Goal: Information Seeking & Learning: Check status

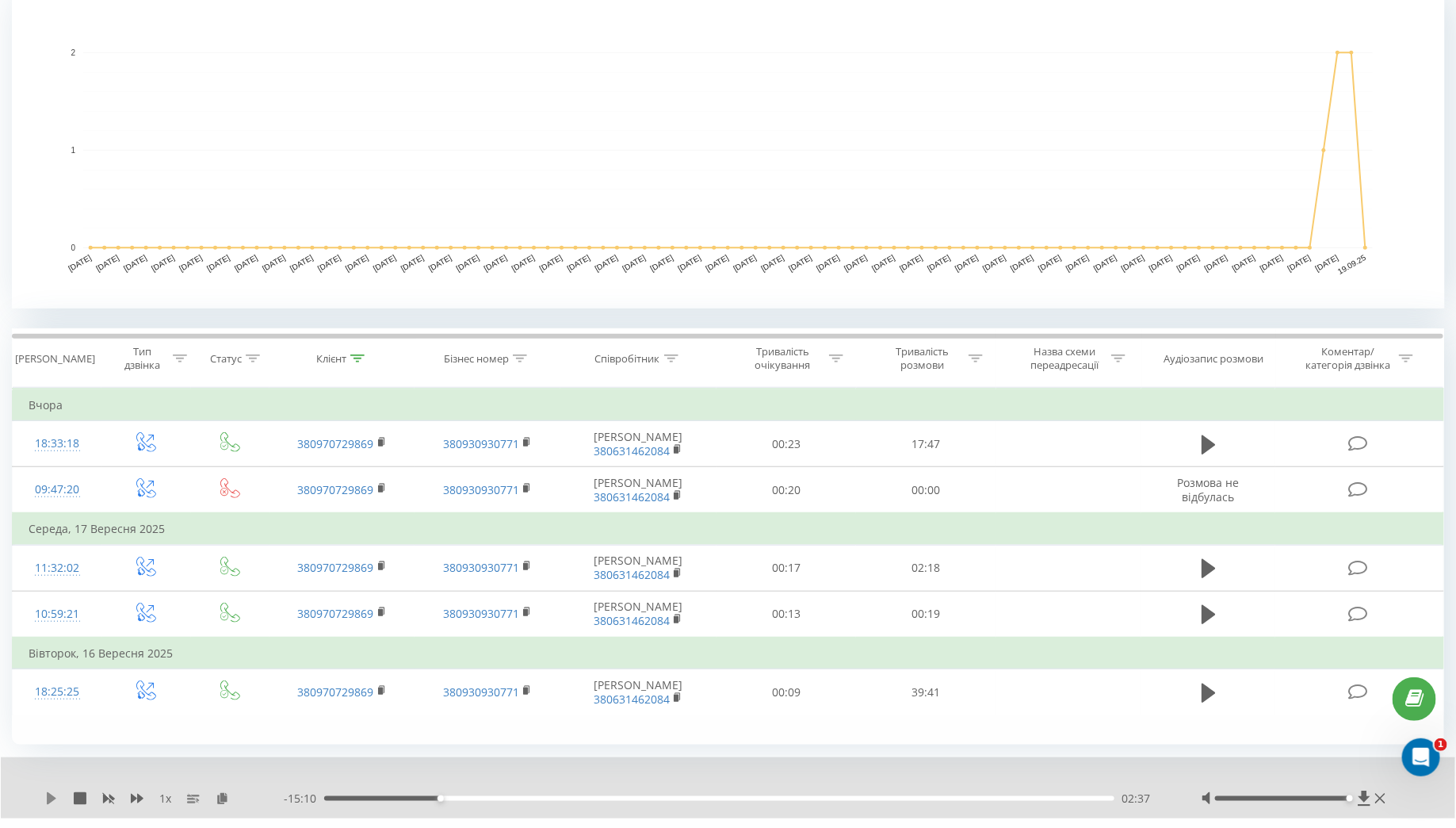
click at [46, 797] on icon at bounding box center [51, 798] width 9 height 13
click at [55, 797] on icon at bounding box center [54, 798] width 3 height 13
click at [55, 797] on icon at bounding box center [51, 798] width 9 height 13
click at [55, 797] on icon at bounding box center [54, 798] width 3 height 13
click at [55, 797] on icon at bounding box center [51, 798] width 9 height 13
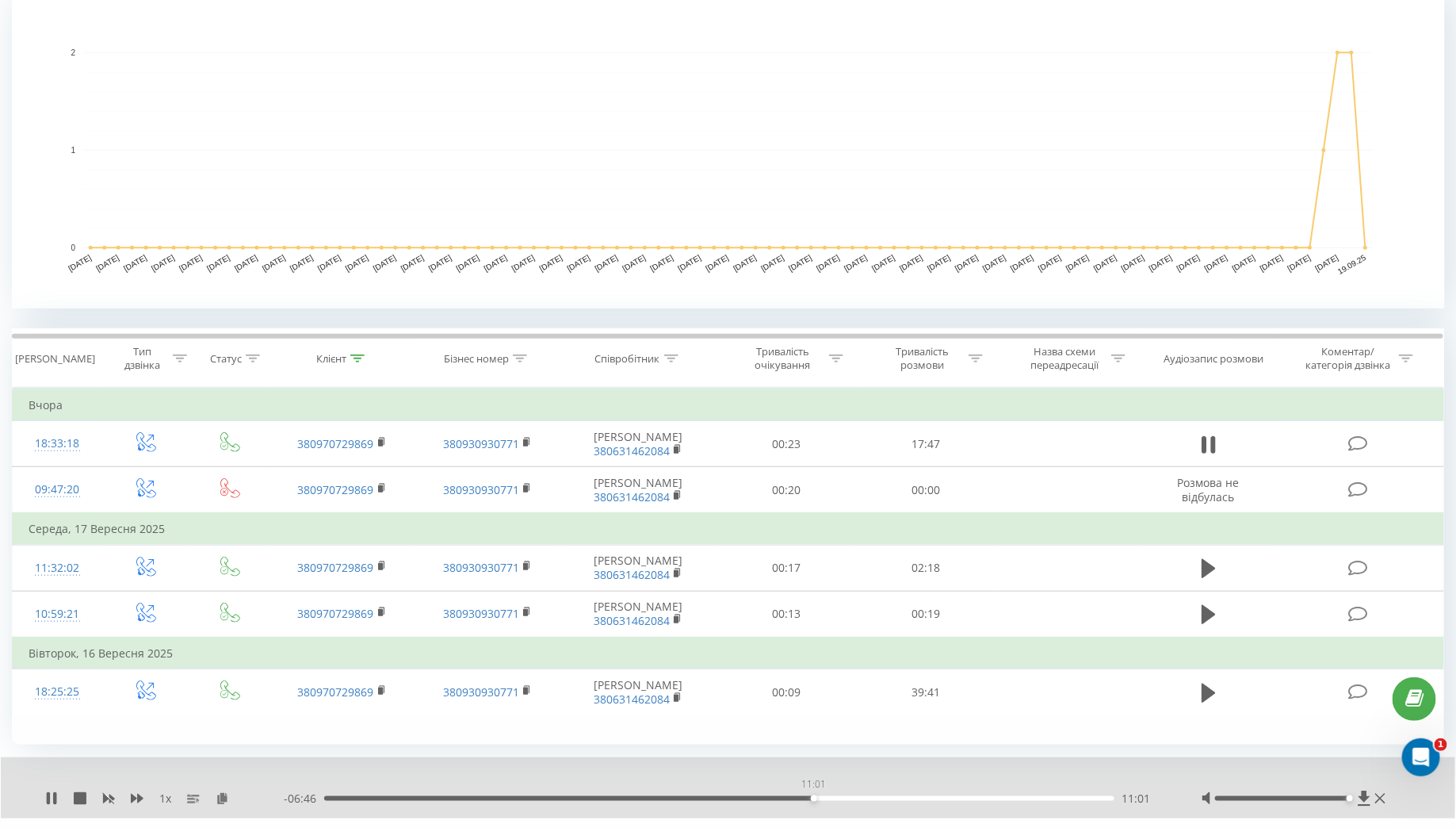
click at [813, 796] on div "11:01" at bounding box center [719, 797] width 790 height 5
click at [812, 796] on div "11:05" at bounding box center [719, 797] width 790 height 5
click at [52, 801] on icon at bounding box center [52, 798] width 13 height 13
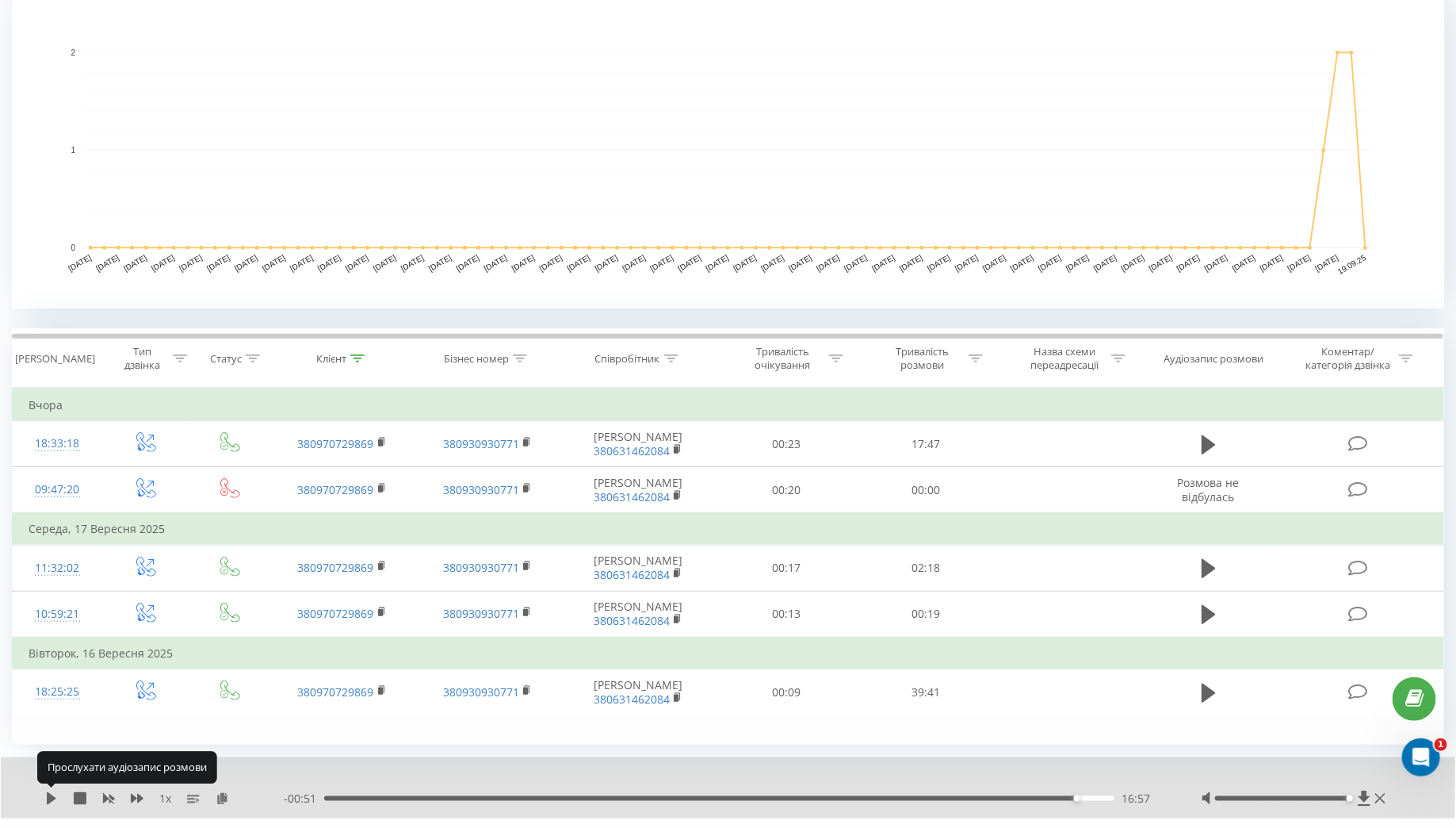
click at [52, 801] on icon at bounding box center [52, 798] width 13 height 13
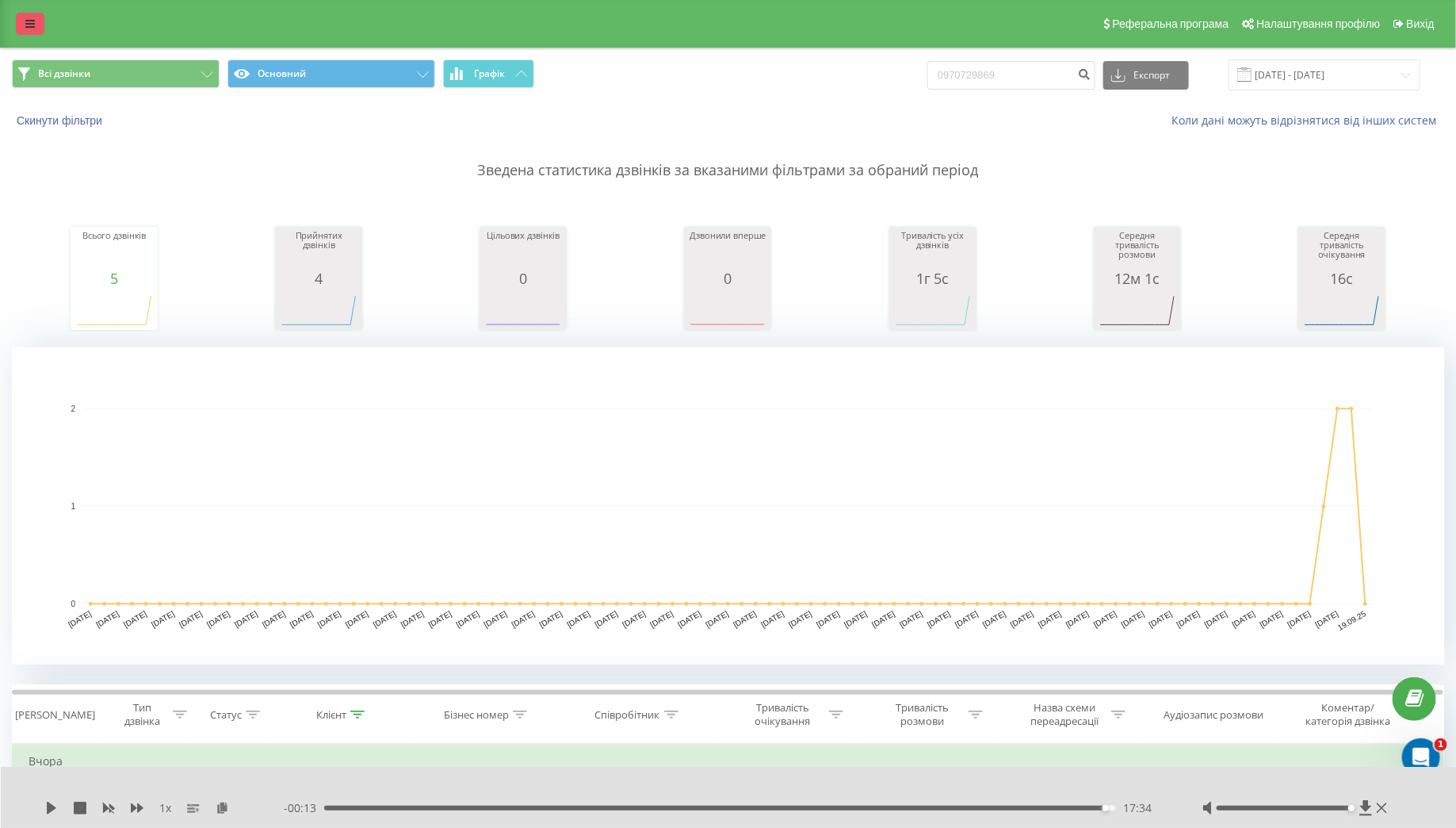
click at [40, 33] on link at bounding box center [30, 24] width 29 height 22
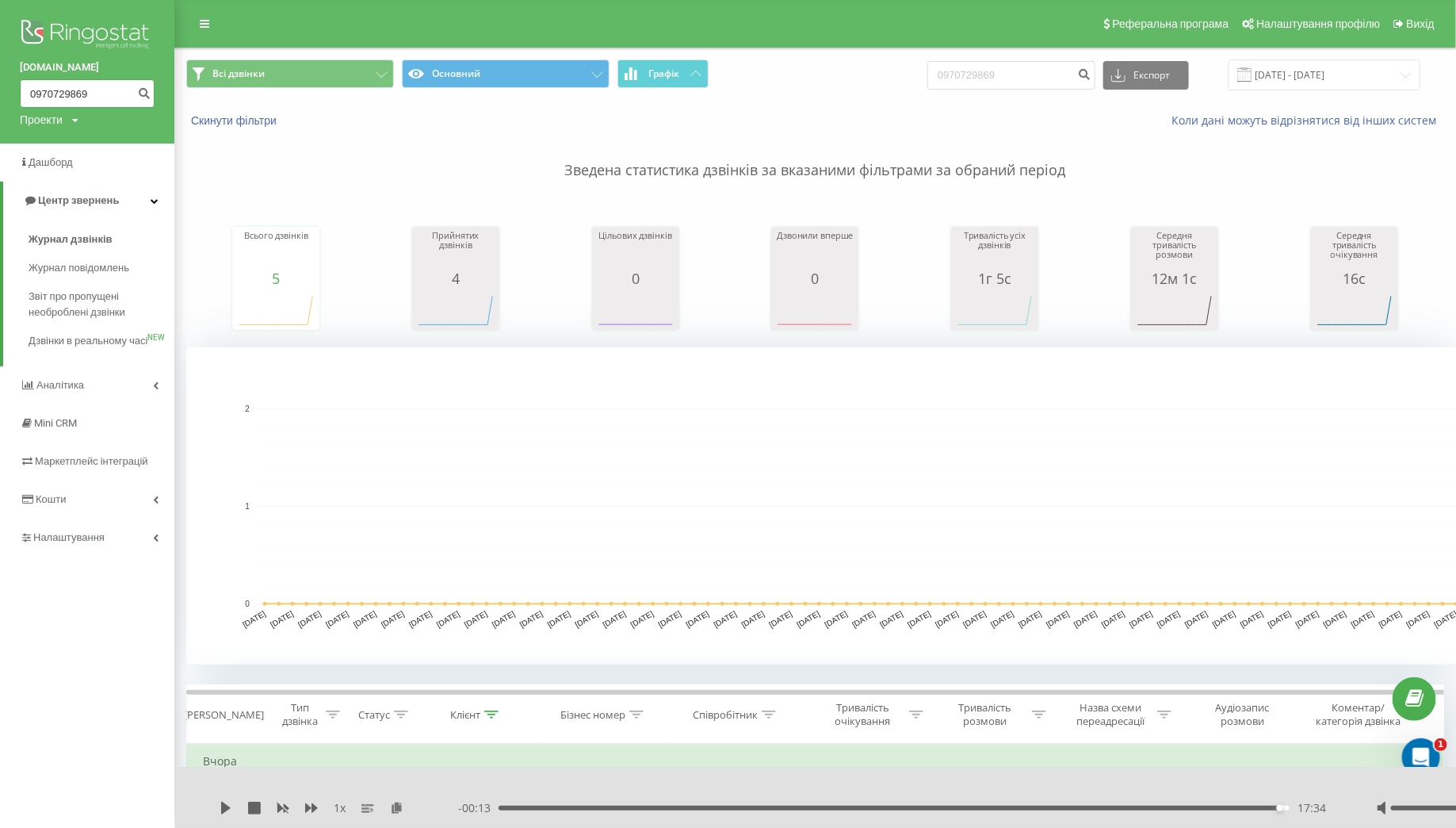
click at [95, 92] on input "0970729869" at bounding box center [86, 94] width 134 height 29
paste input "674092710"
type input "0674092710"
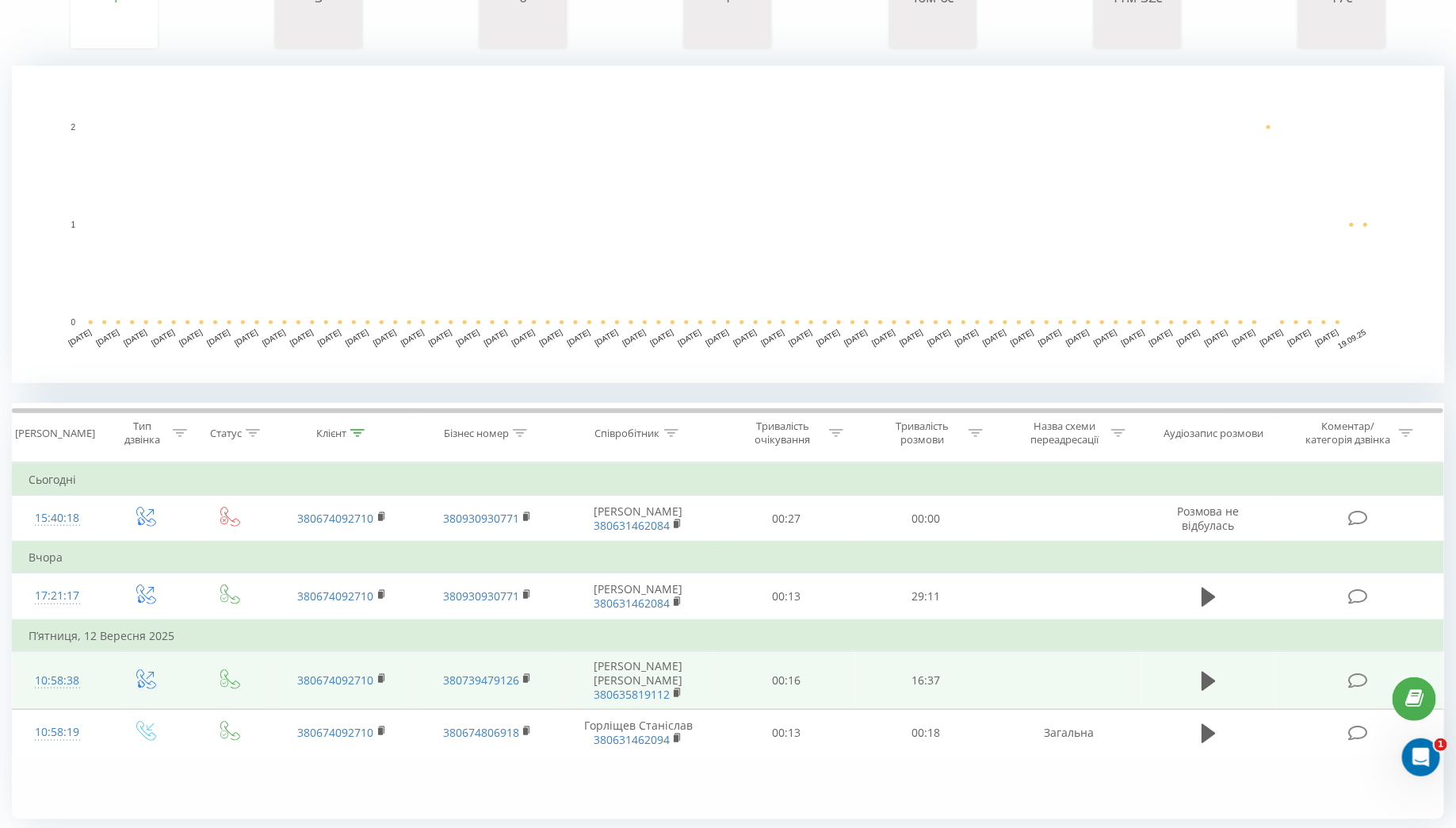
scroll to position [331, 0]
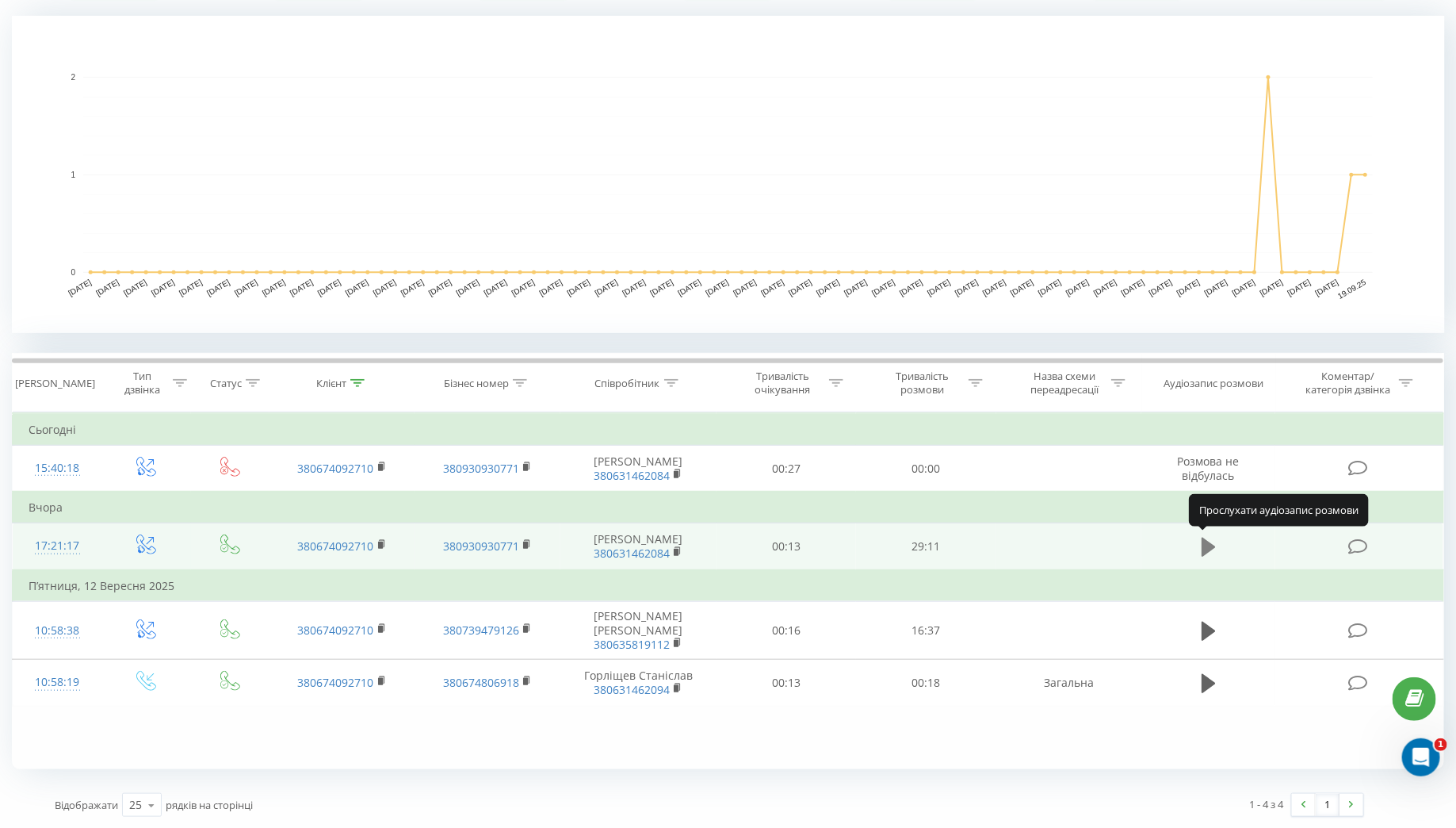
click at [1208, 542] on icon at bounding box center [1208, 547] width 14 height 19
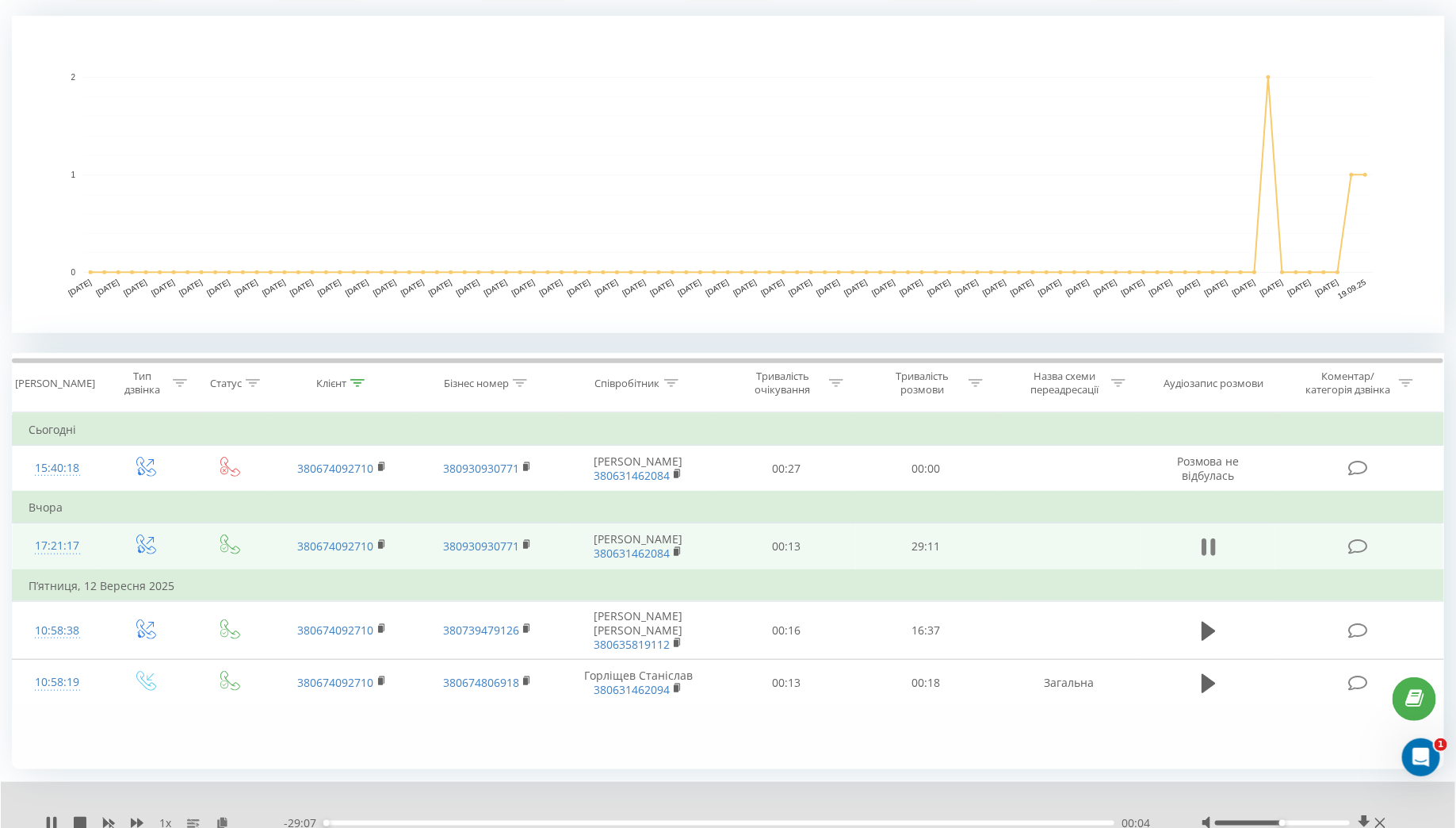
click at [1210, 545] on icon at bounding box center [1212, 547] width 5 height 18
click at [1211, 539] on icon at bounding box center [1208, 547] width 14 height 22
click at [1206, 542] on icon at bounding box center [1208, 547] width 14 height 22
click at [1206, 542] on icon at bounding box center [1208, 547] width 14 height 19
click at [1206, 542] on icon at bounding box center [1208, 547] width 14 height 22
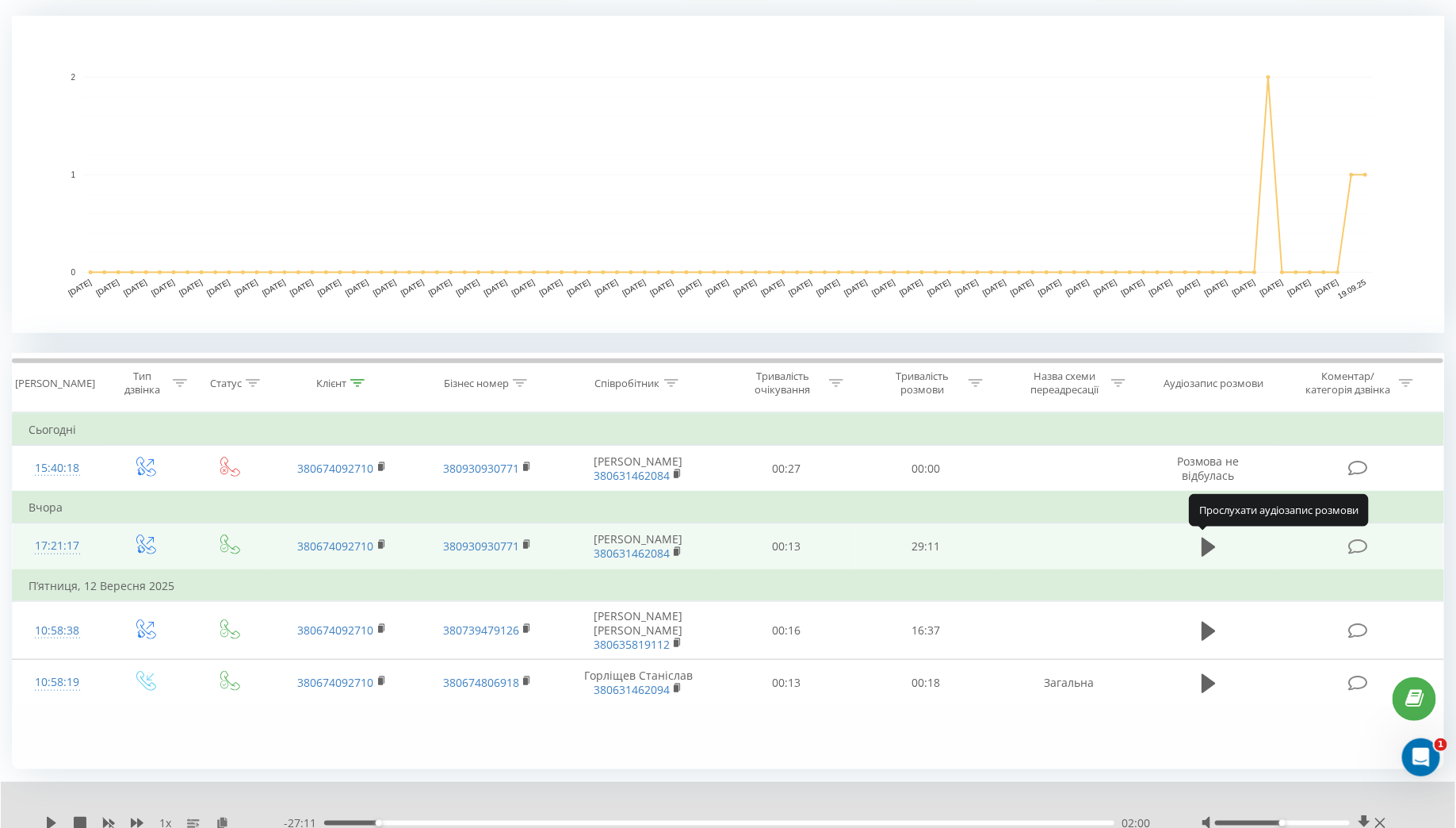
click at [1206, 542] on icon at bounding box center [1208, 547] width 14 height 19
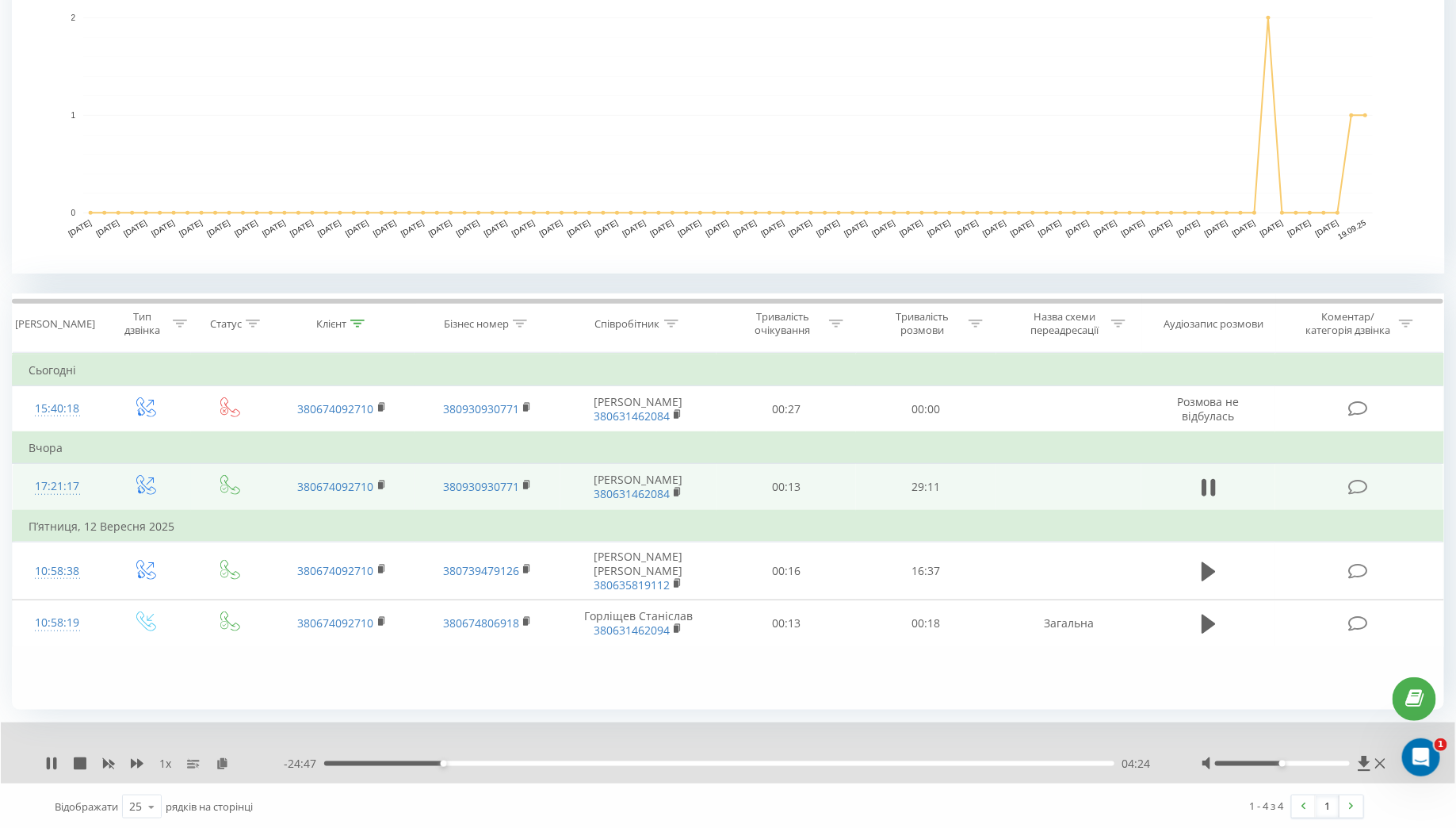
scroll to position [389, 0]
click at [166, 765] on span "1 x" at bounding box center [165, 765] width 12 height 16
click at [194, 758] on icon at bounding box center [194, 765] width 13 height 13
click at [194, 763] on rect at bounding box center [191, 764] width 8 height 2
click at [136, 764] on icon at bounding box center [137, 765] width 13 height 13
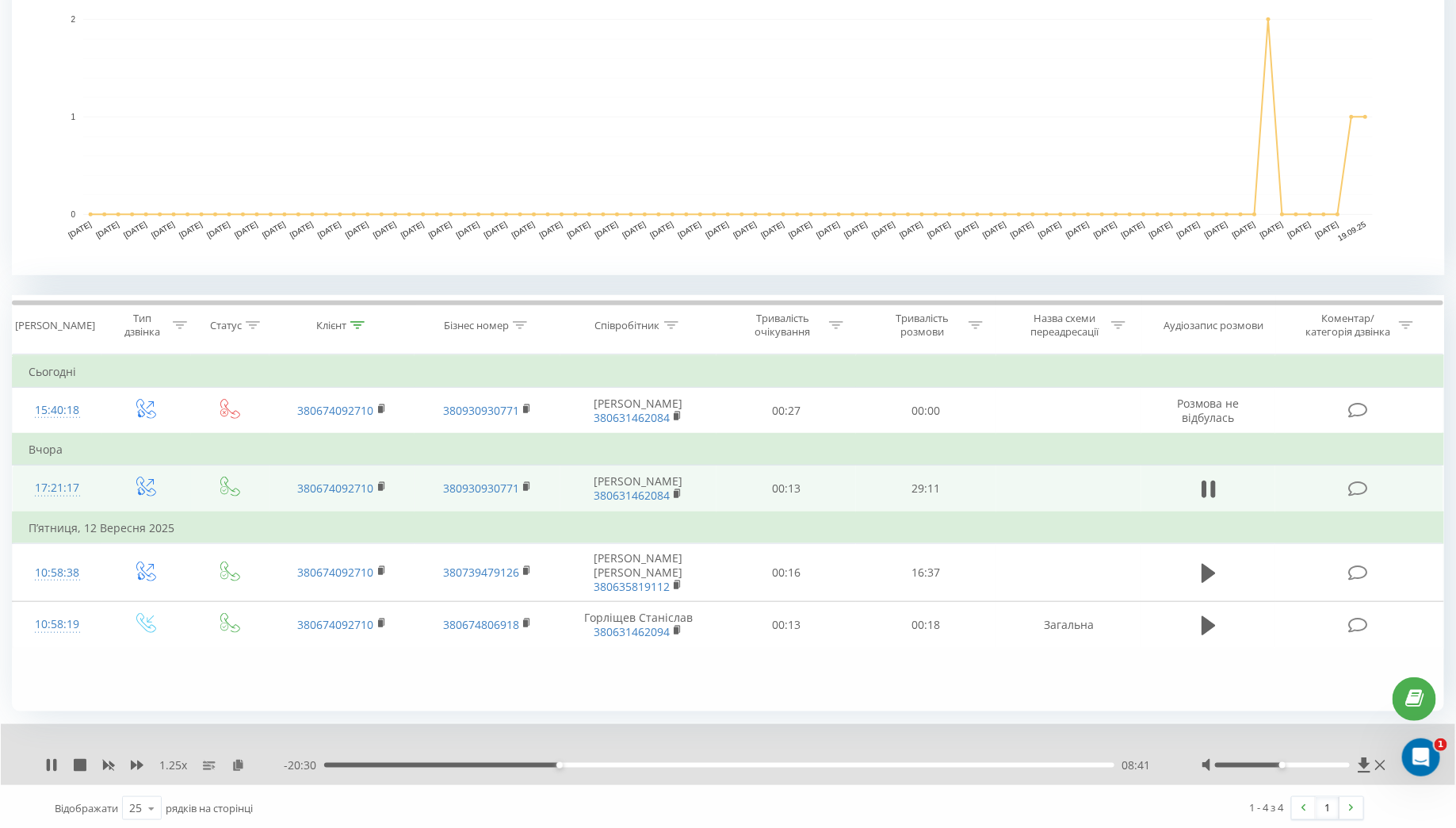
drag, startPoint x: 1286, startPoint y: 766, endPoint x: 1318, endPoint y: 766, distance: 32.0
click at [1318, 766] on div at bounding box center [1295, 765] width 188 height 16
drag, startPoint x: 1283, startPoint y: 764, endPoint x: 1369, endPoint y: 760, distance: 86.1
click at [1369, 760] on div at bounding box center [1295, 765] width 188 height 16
click at [53, 766] on icon at bounding box center [52, 765] width 13 height 13
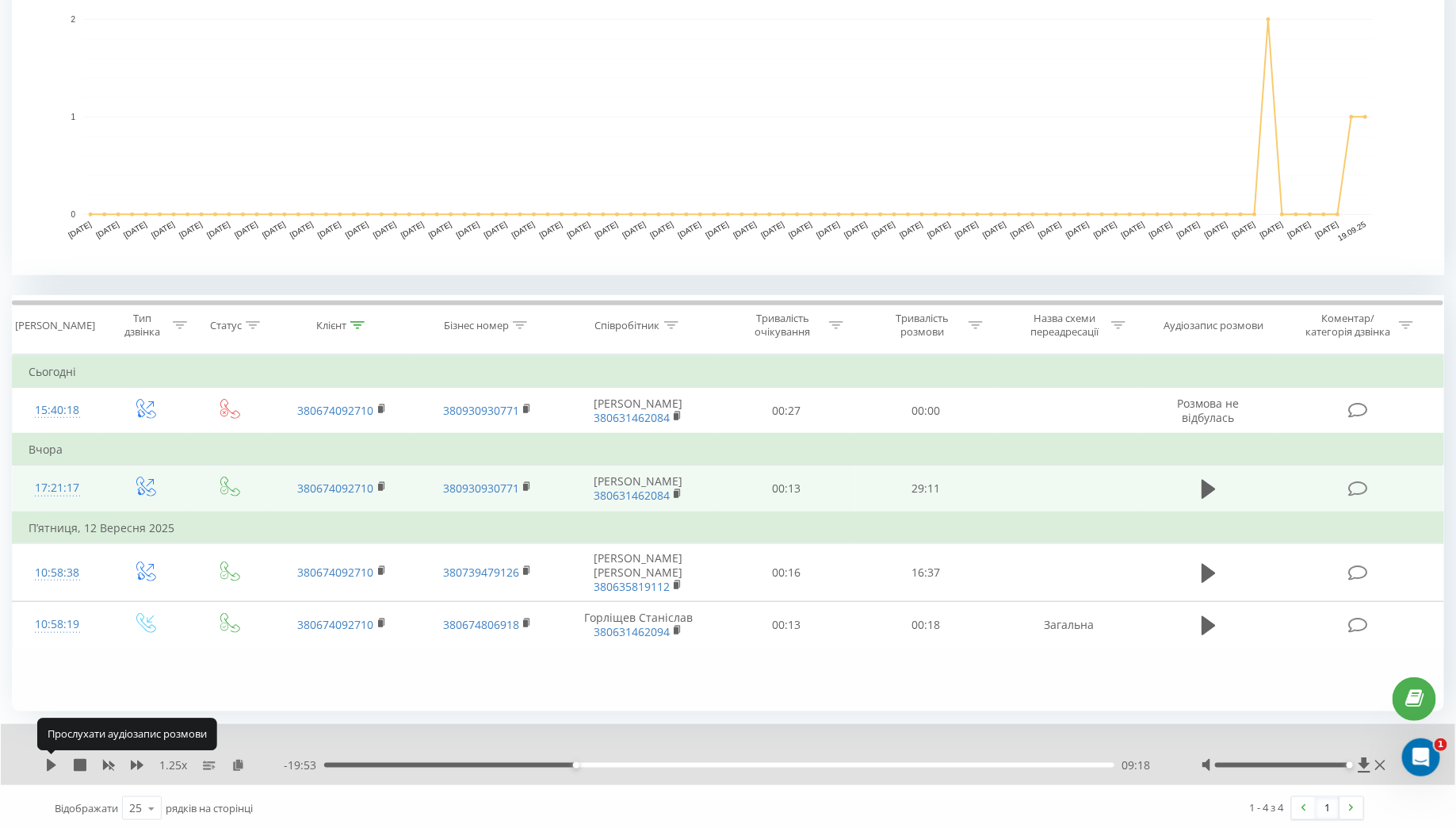
click at [53, 766] on icon at bounding box center [52, 765] width 13 height 13
